Goal: Task Accomplishment & Management: Use online tool/utility

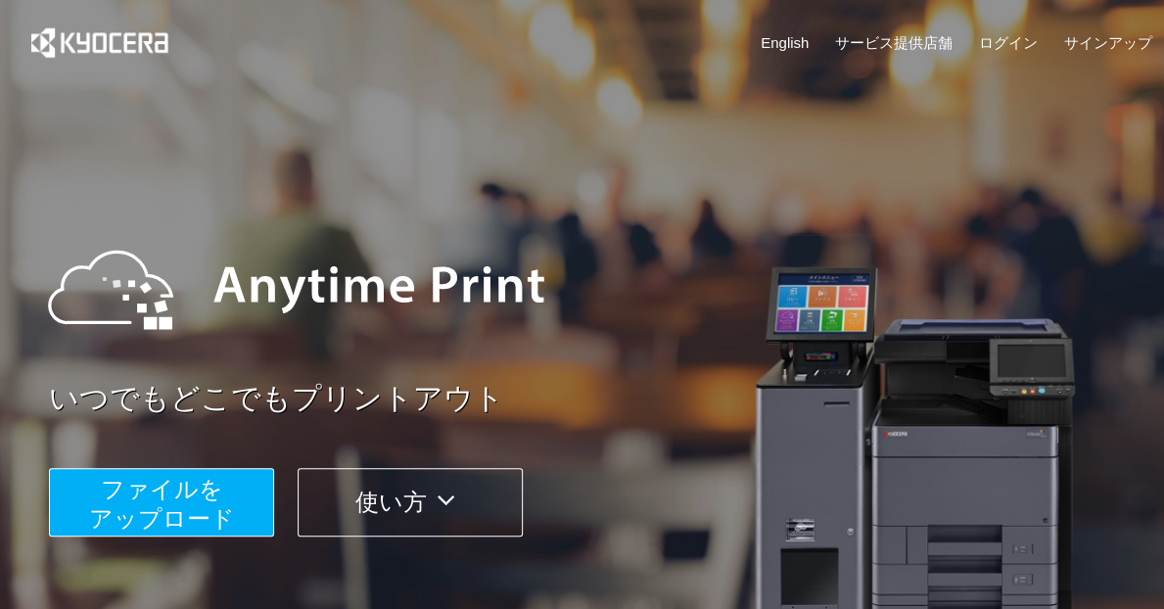
click at [243, 488] on button "ファイルを ​​アップロード" at bounding box center [161, 502] width 225 height 69
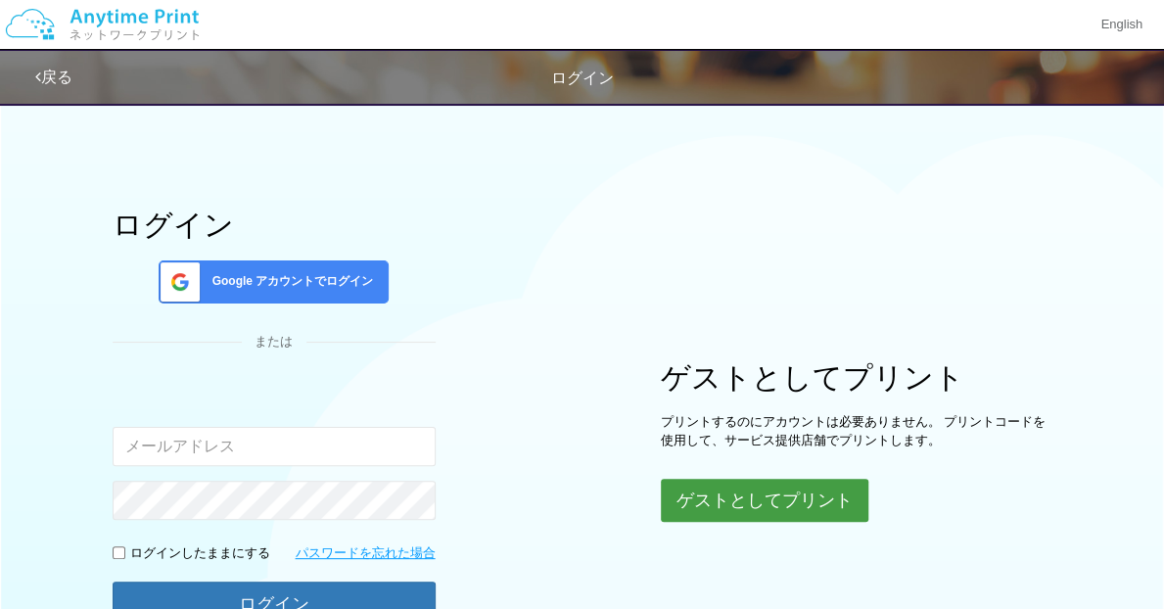
click at [766, 512] on button "ゲストとしてプリント" at bounding box center [765, 500] width 208 height 43
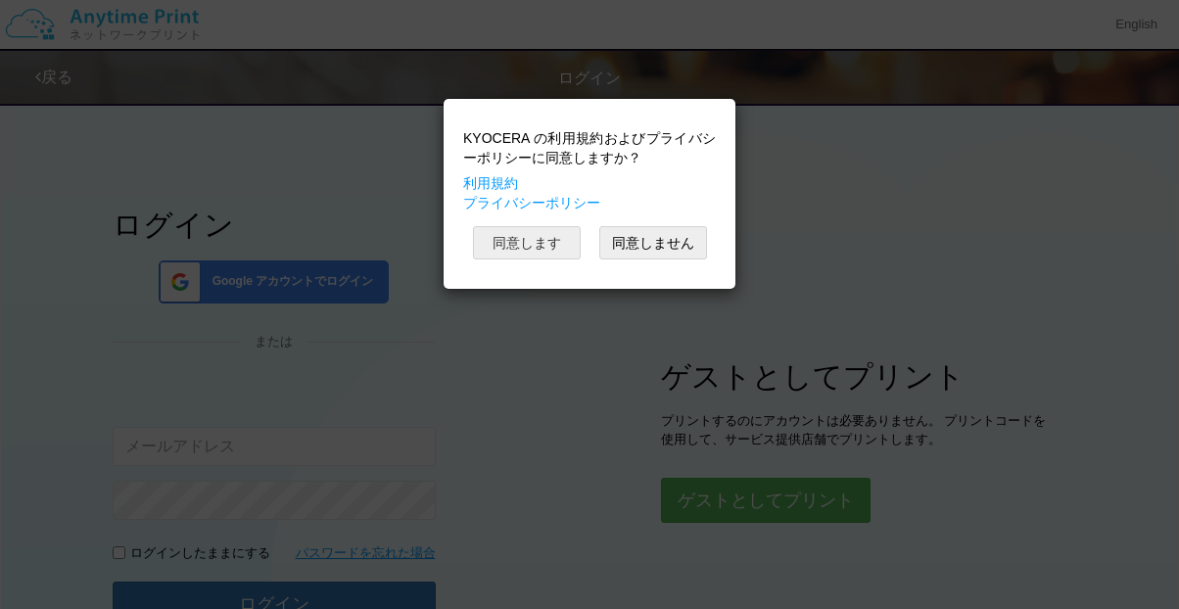
click at [559, 245] on button "同意します" at bounding box center [527, 242] width 108 height 33
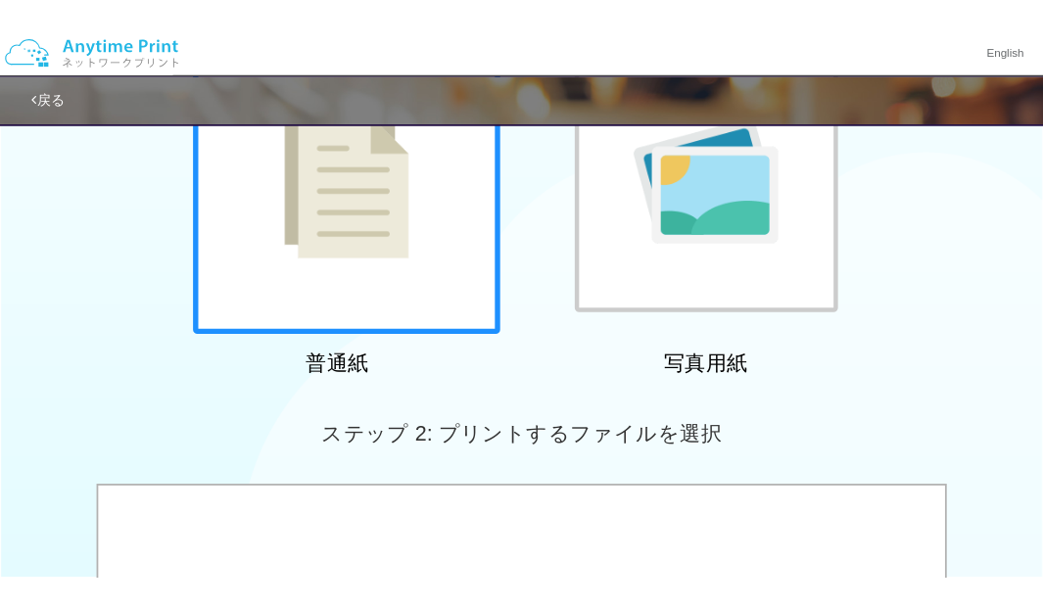
scroll to position [243, 0]
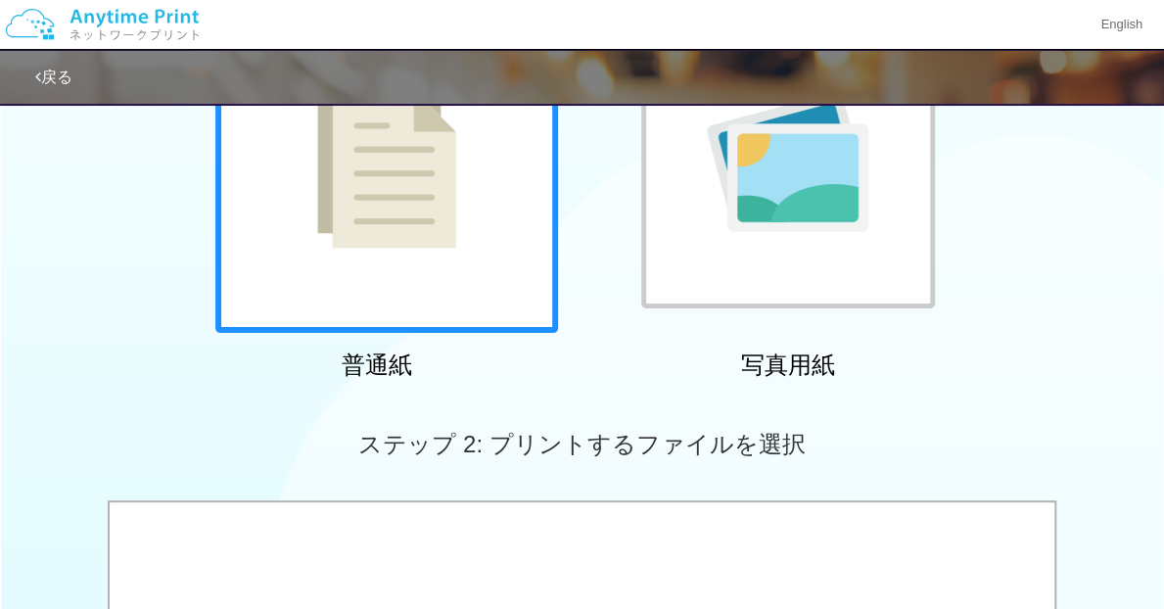
click at [453, 244] on img at bounding box center [386, 161] width 139 height 174
drag, startPoint x: 562, startPoint y: 557, endPoint x: -4, endPoint y: 144, distance: 700.9
click at [0, 144] on html "English 戻る ステップ 1: 用紙の種類を選択 普通紙 写真用紙" at bounding box center [582, 61] width 1164 height 609
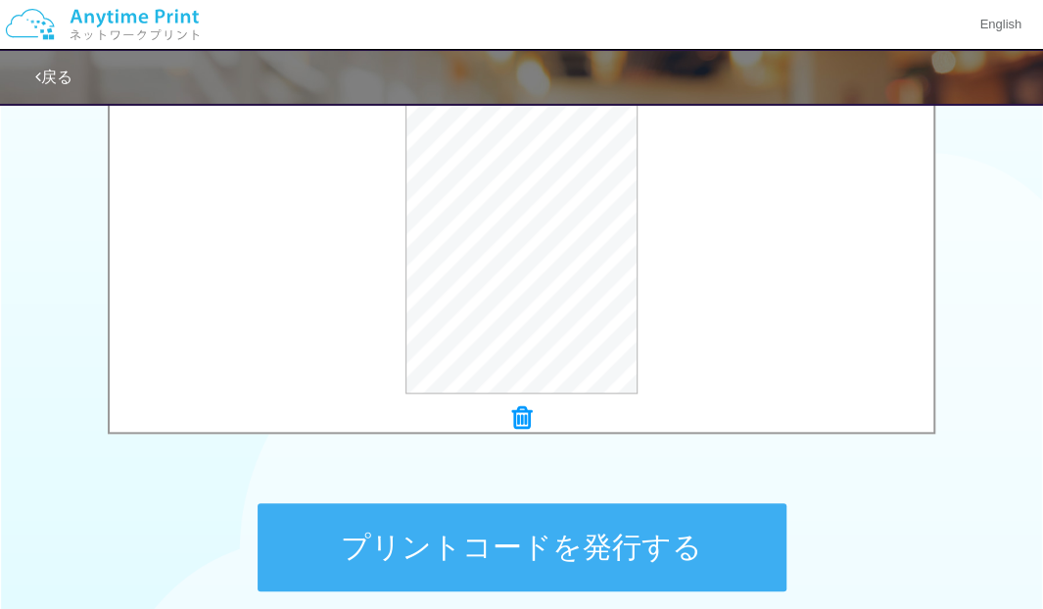
scroll to position [735, 0]
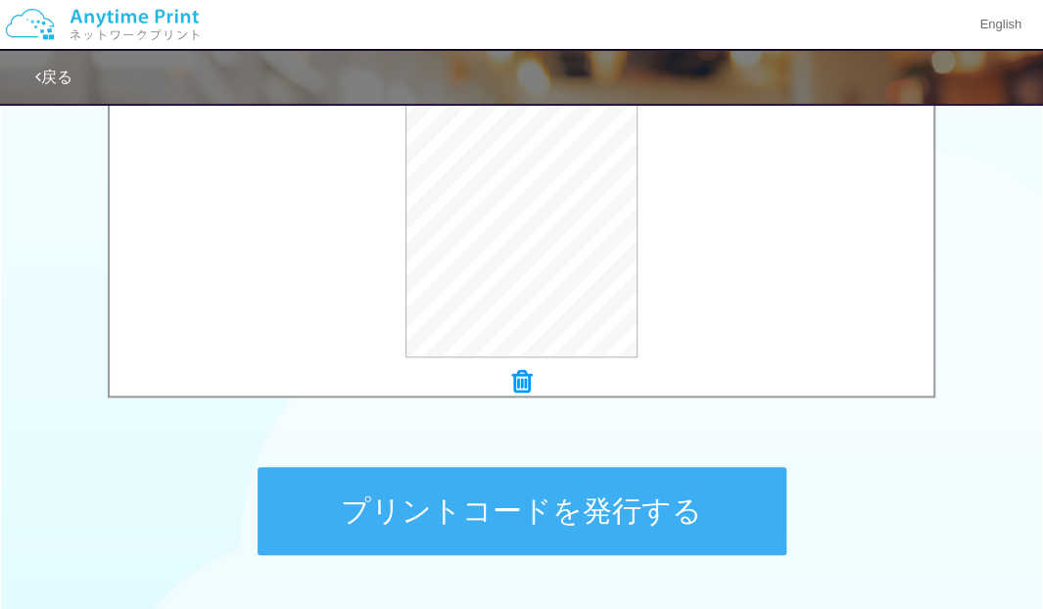
click at [603, 530] on button "プリントコードを発行する" at bounding box center [522, 511] width 529 height 88
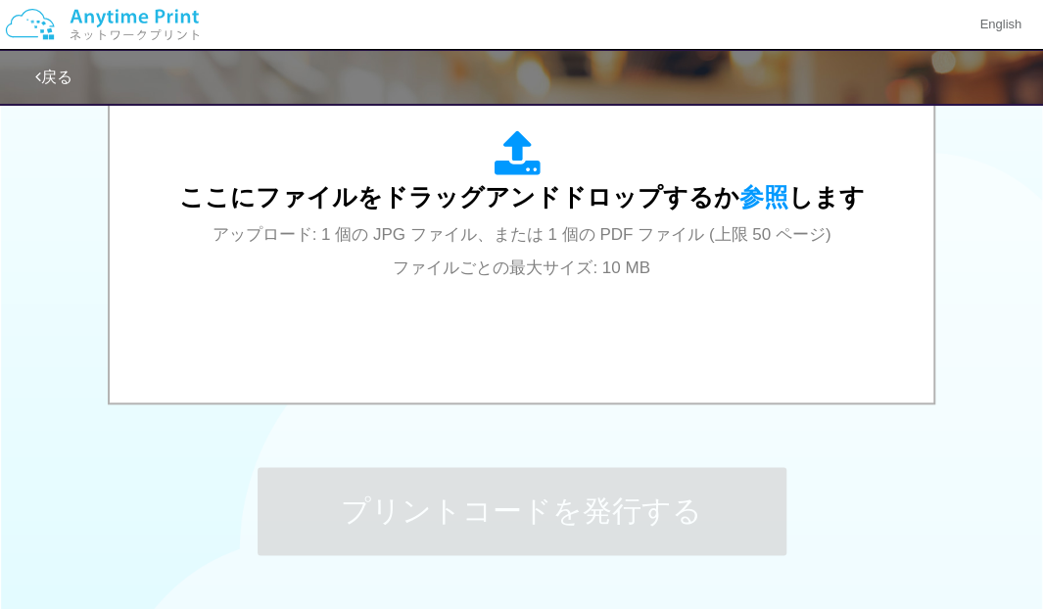
scroll to position [0, 0]
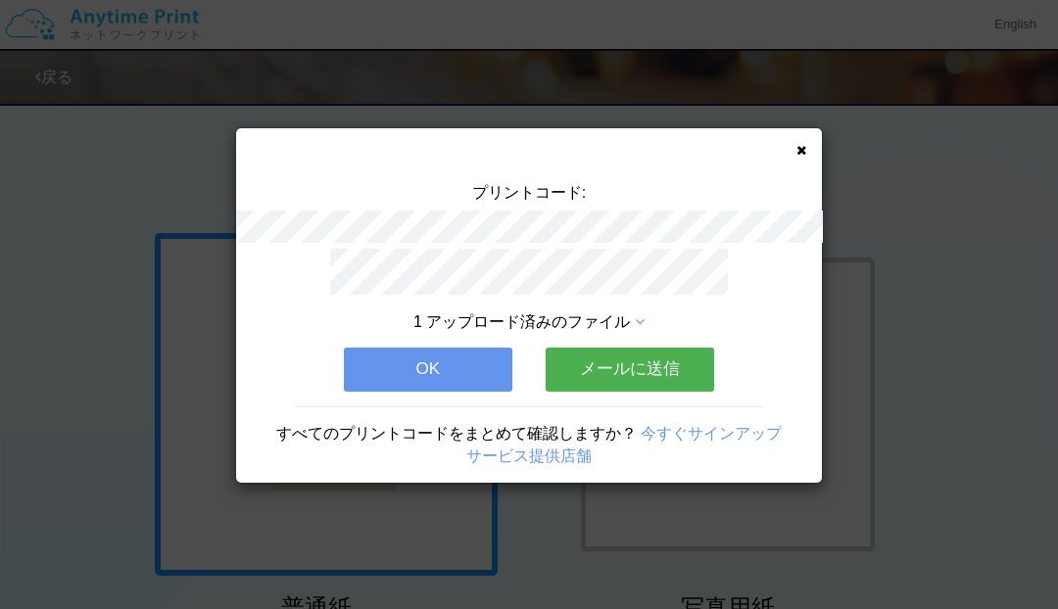
click at [426, 367] on button "OK" at bounding box center [428, 369] width 168 height 43
